Goal: Task Accomplishment & Management: Use online tool/utility

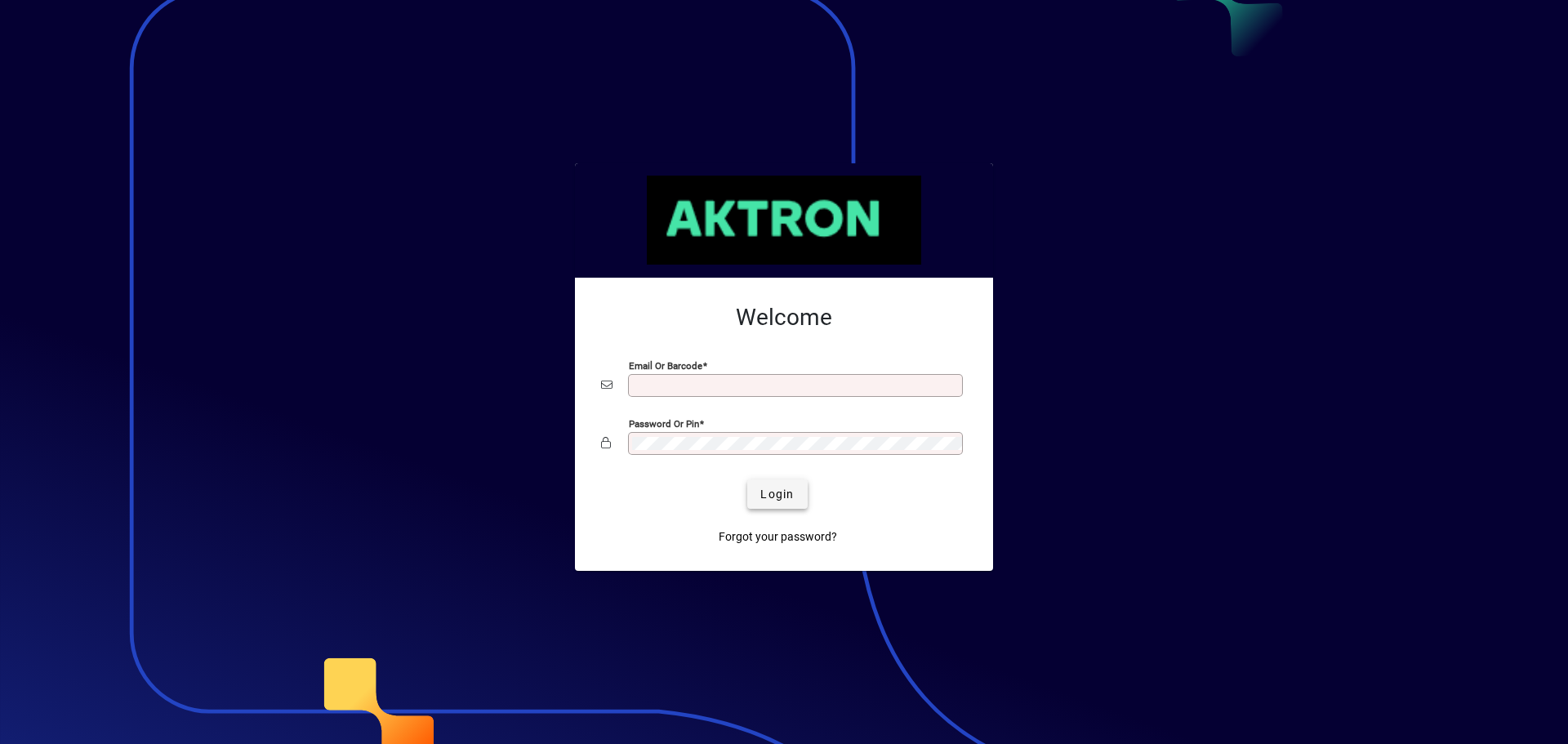
type input "**********"
click at [772, 509] on span "submit" at bounding box center [777, 494] width 59 height 40
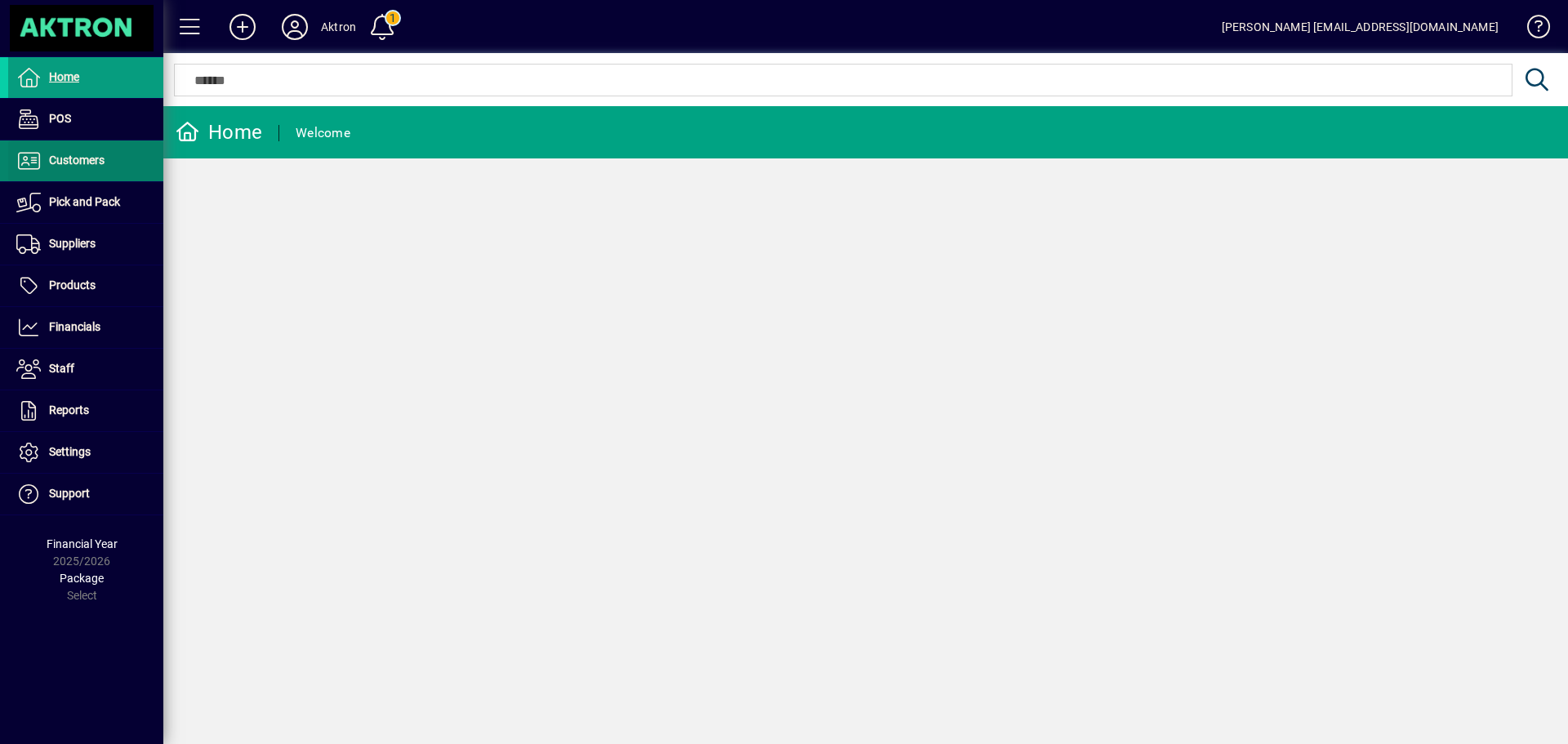
click at [124, 155] on span at bounding box center [86, 161] width 155 height 40
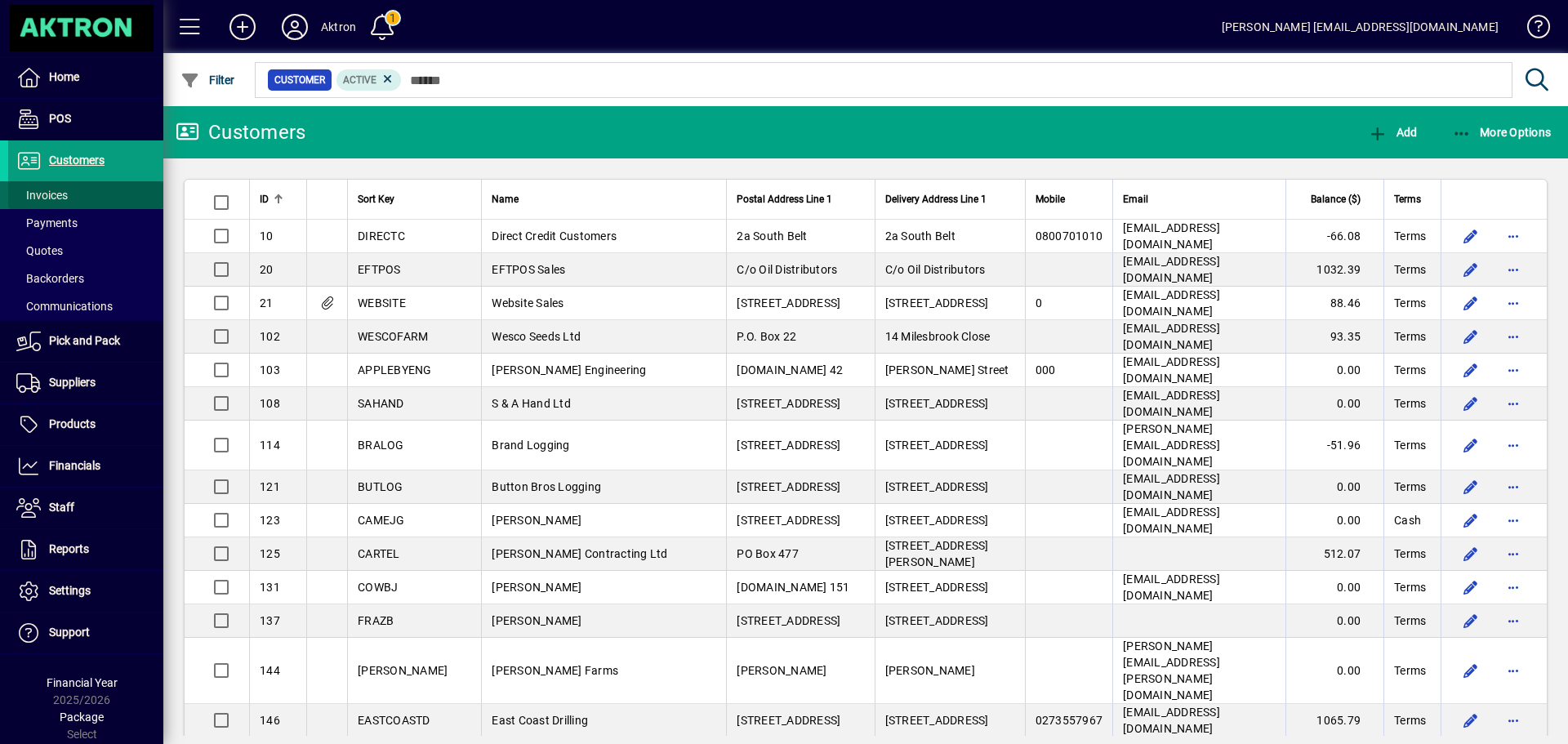
click at [83, 192] on span at bounding box center [86, 195] width 155 height 40
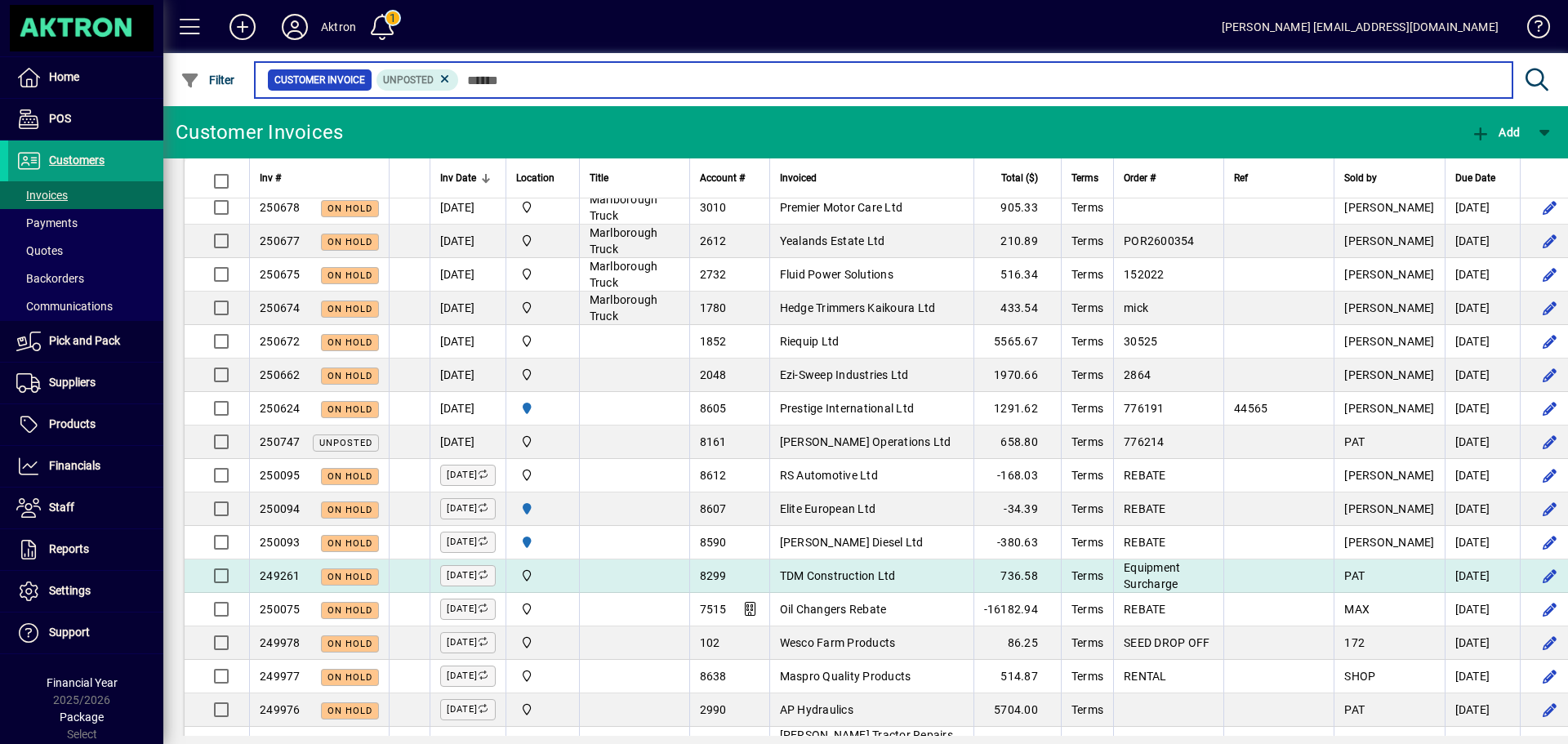
scroll to position [327, 0]
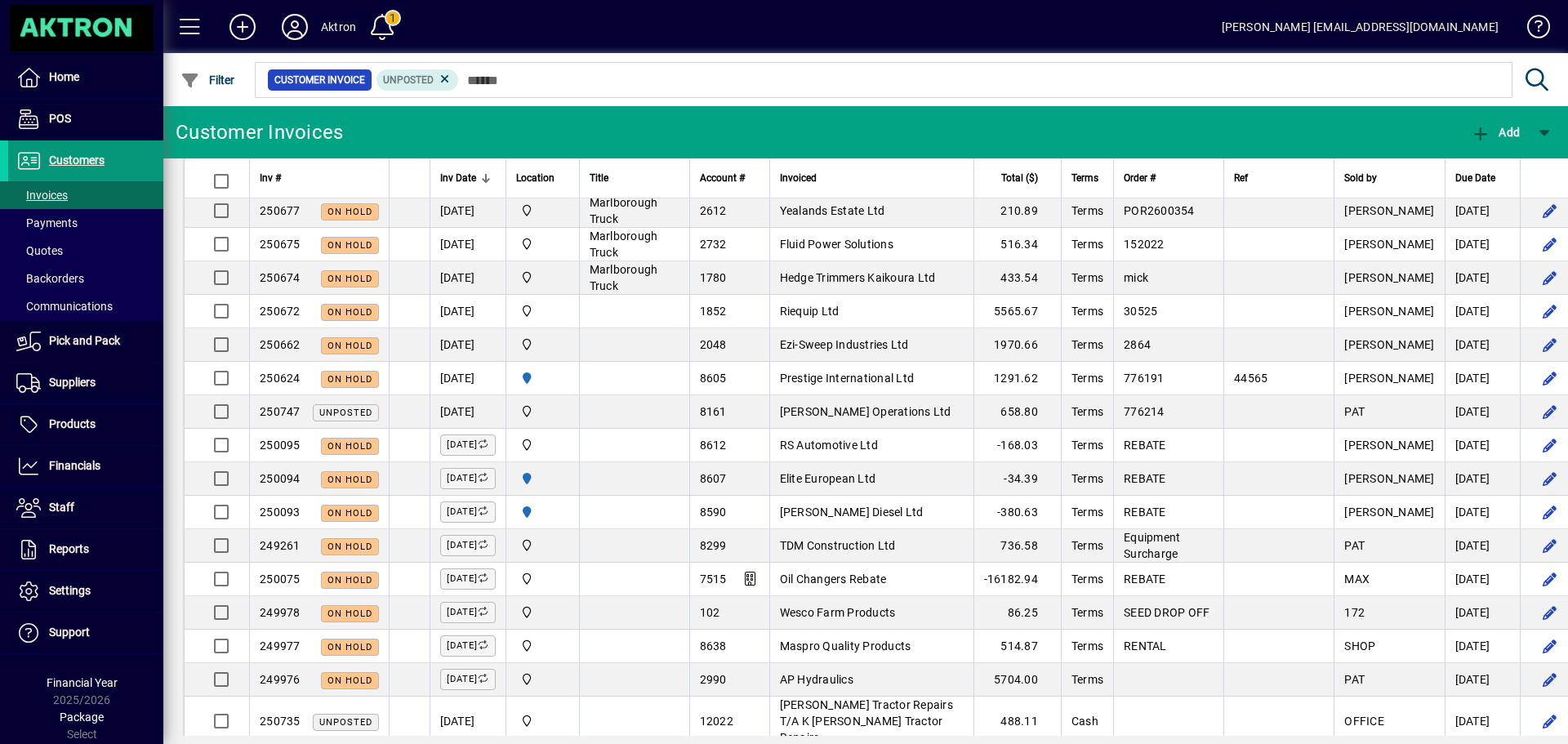
click at [83, 160] on span "Customers" at bounding box center [76, 160] width 55 height 13
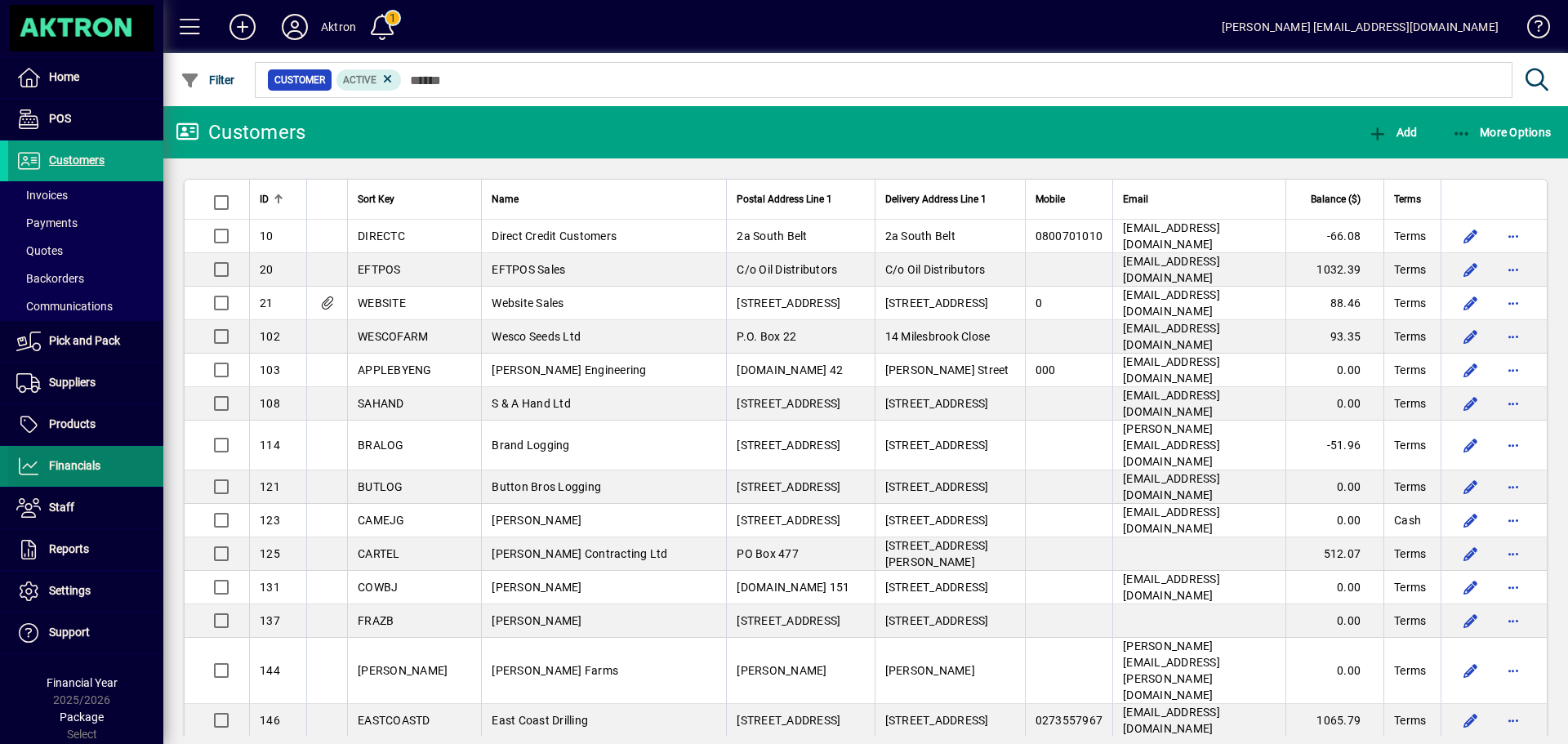
click at [68, 463] on span "Financials" at bounding box center [74, 466] width 51 height 13
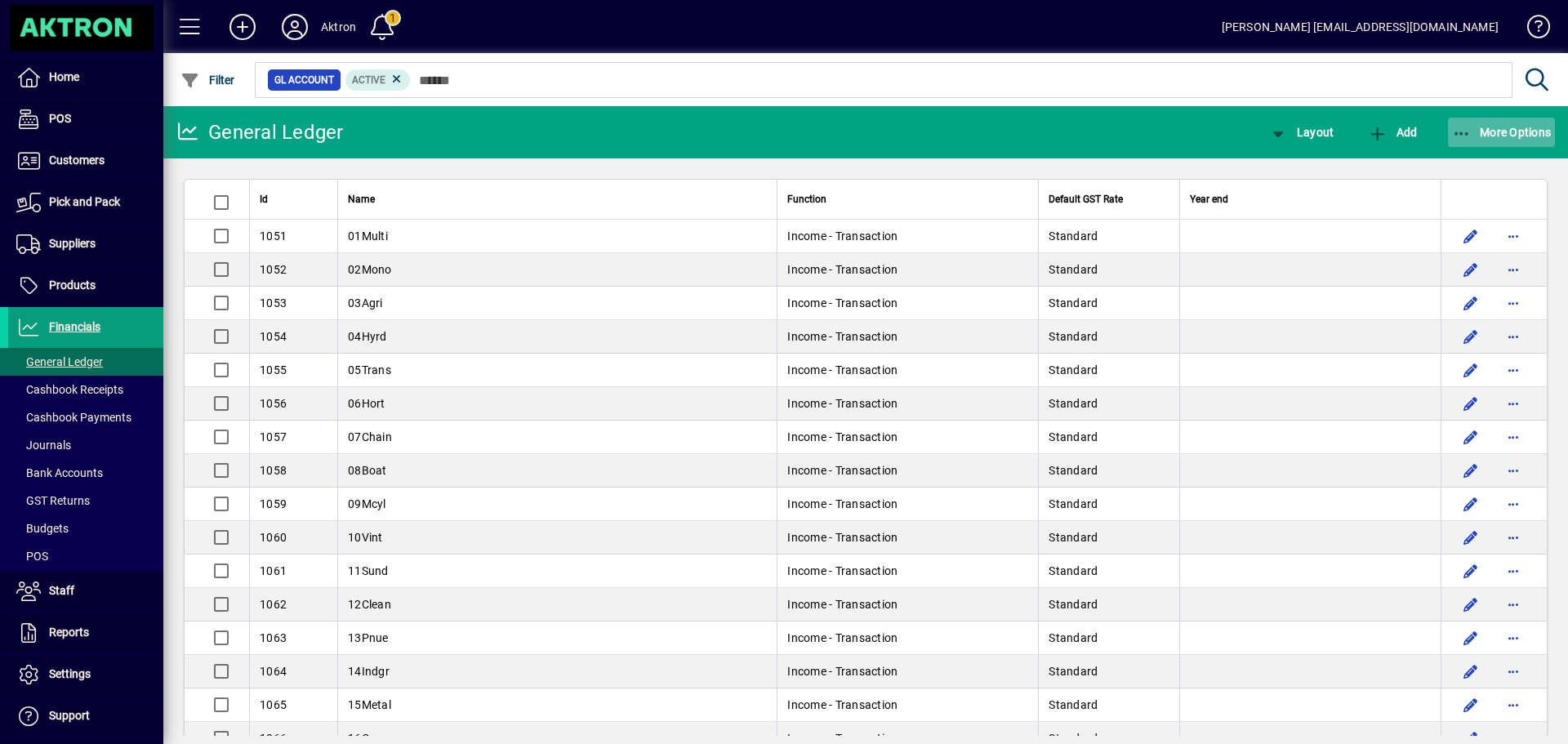
click at [1487, 130] on span "More Options" at bounding box center [1501, 133] width 100 height 13
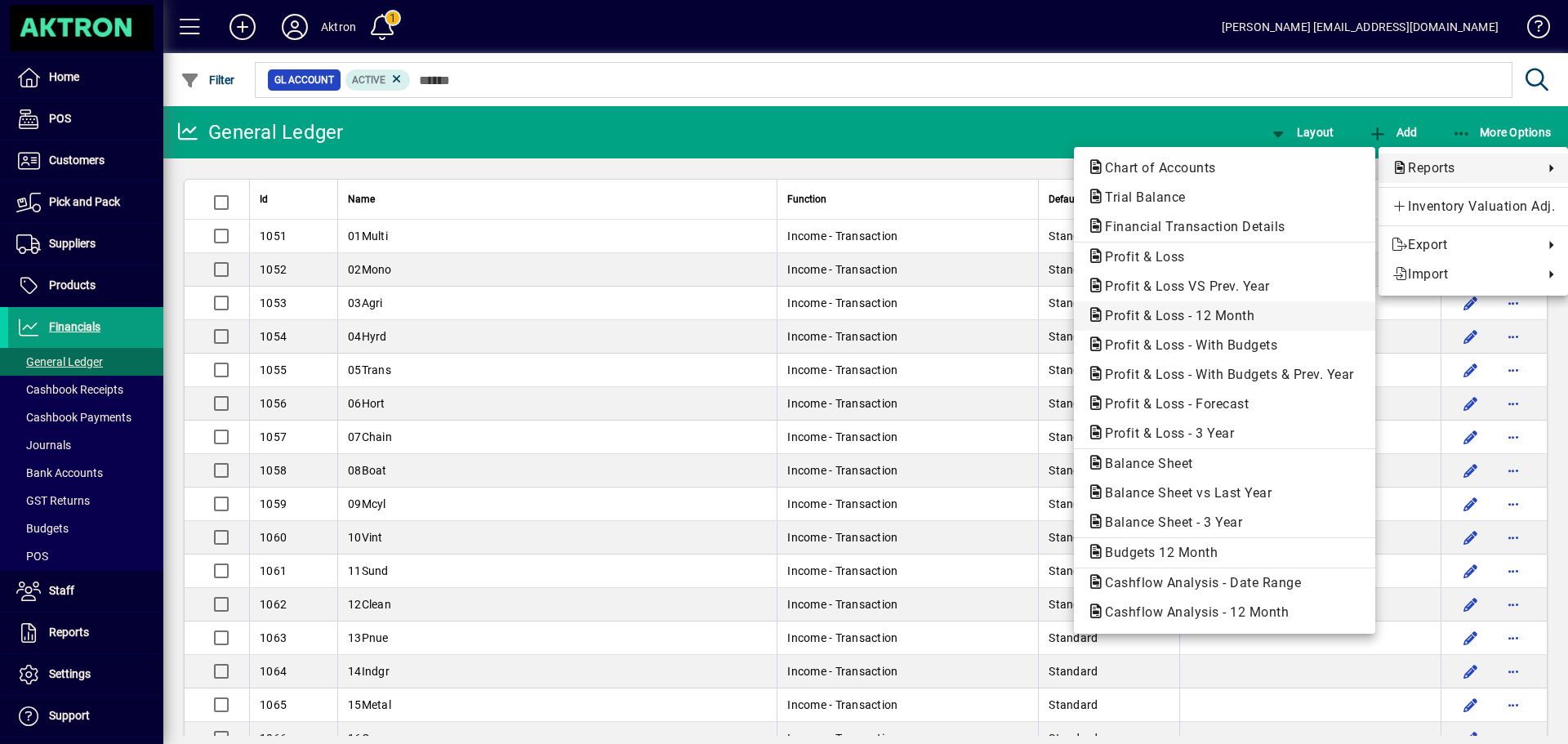
click at [1234, 320] on span "Profit & Loss - 12 Month" at bounding box center [1174, 316] width 175 height 16
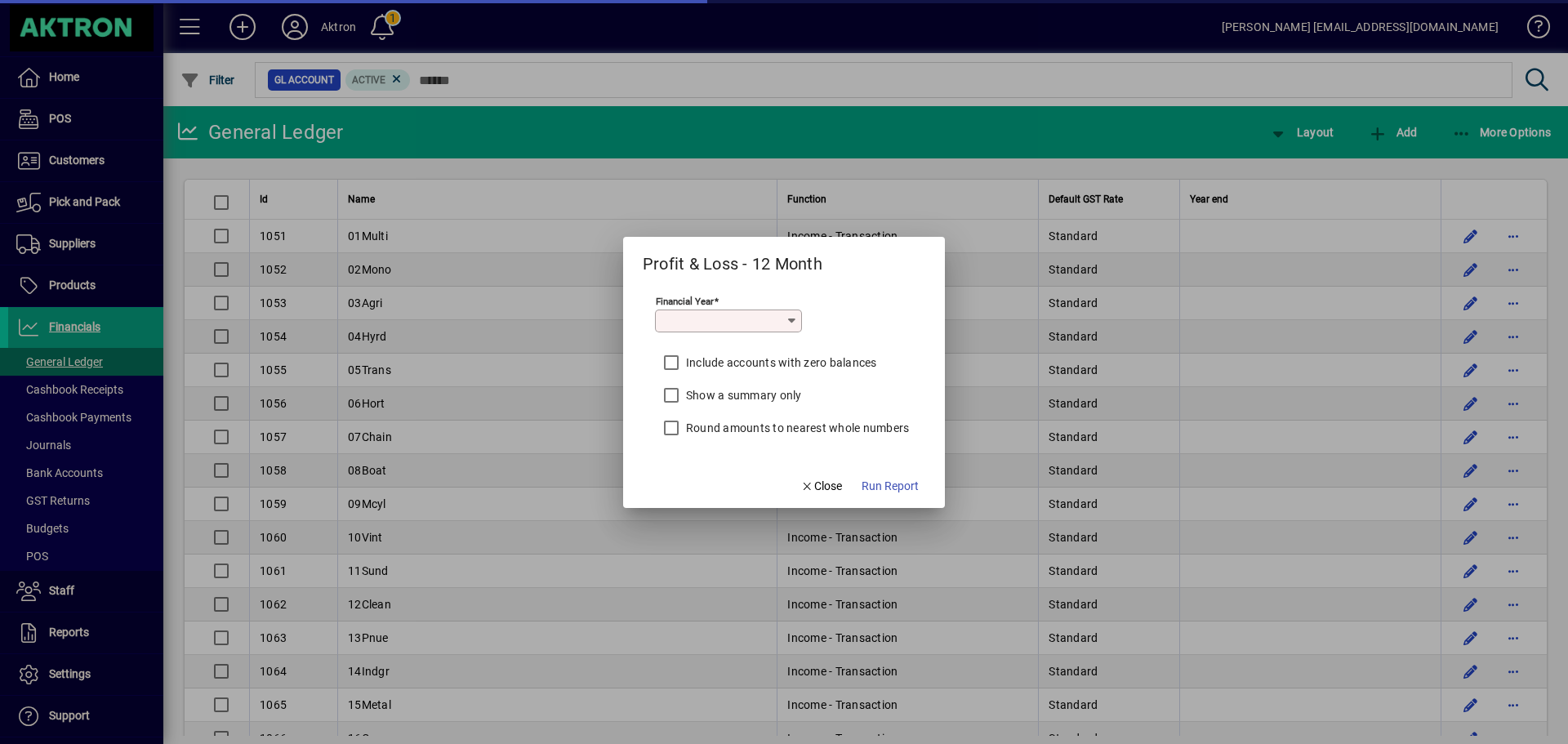
type input "*********"
drag, startPoint x: 894, startPoint y: 484, endPoint x: 880, endPoint y: 492, distance: 16.1
click at [894, 484] on span "Run Report" at bounding box center [889, 486] width 57 height 17
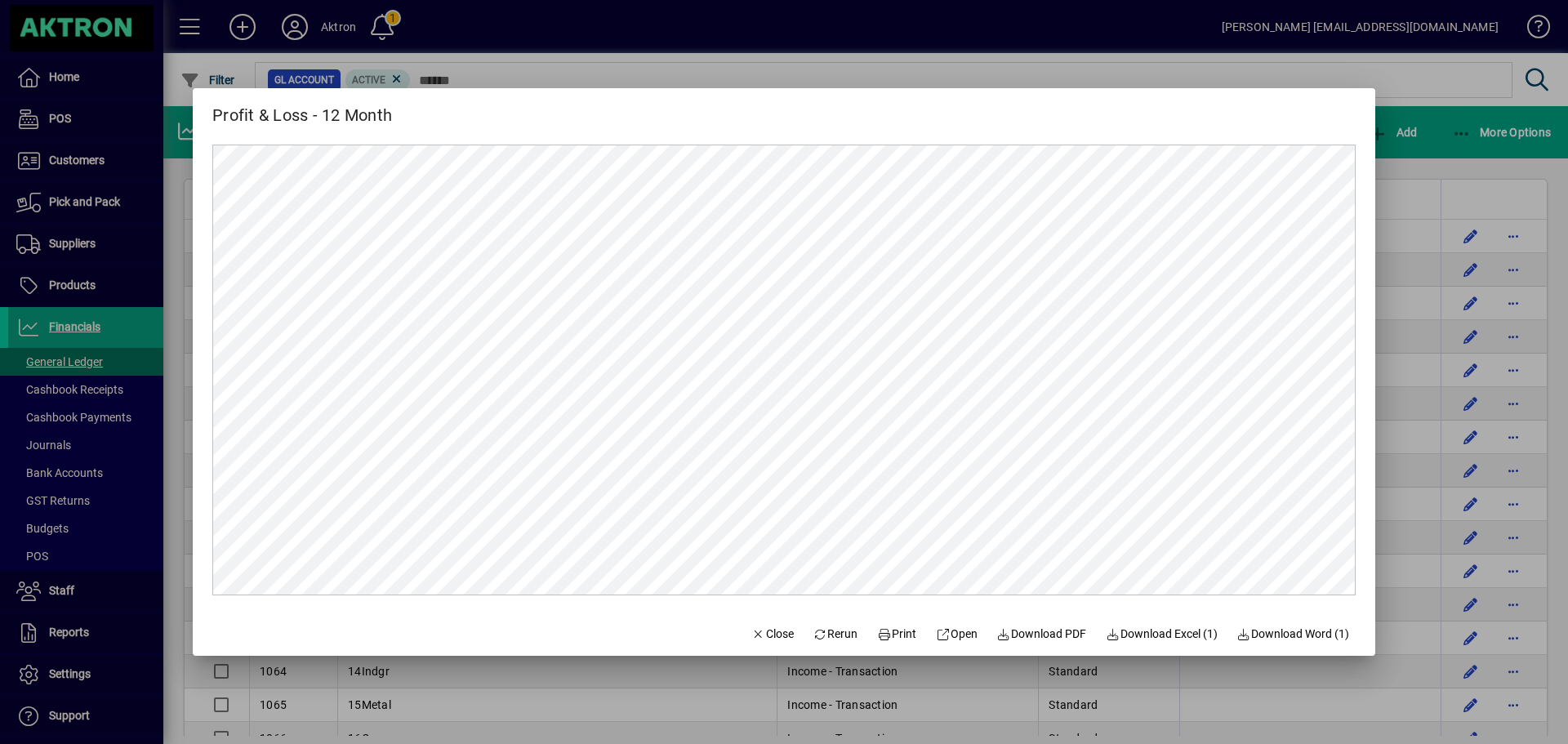
click at [1041, 32] on div at bounding box center [784, 372] width 1568 height 744
